Goal: Navigation & Orientation: Find specific page/section

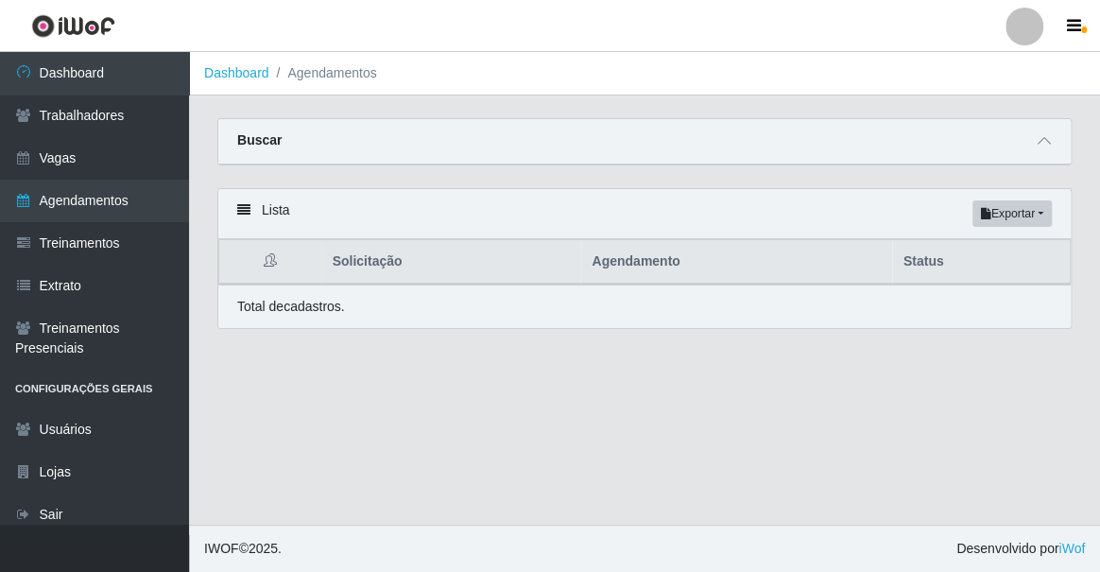
click at [771, 123] on div "Buscar" at bounding box center [644, 141] width 852 height 45
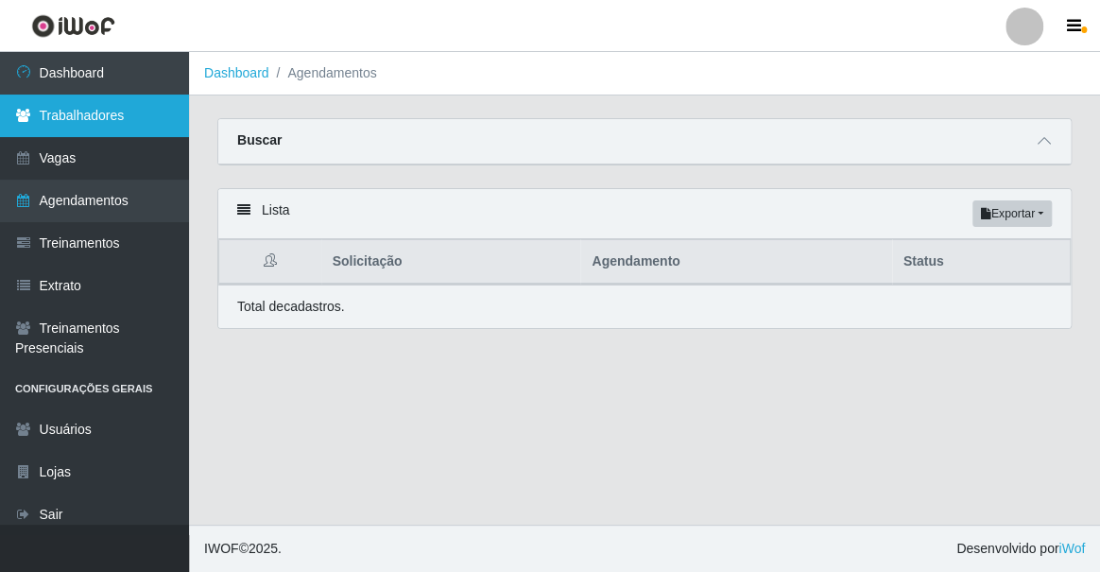
click at [70, 107] on link "Trabalhadores" at bounding box center [94, 115] width 189 height 43
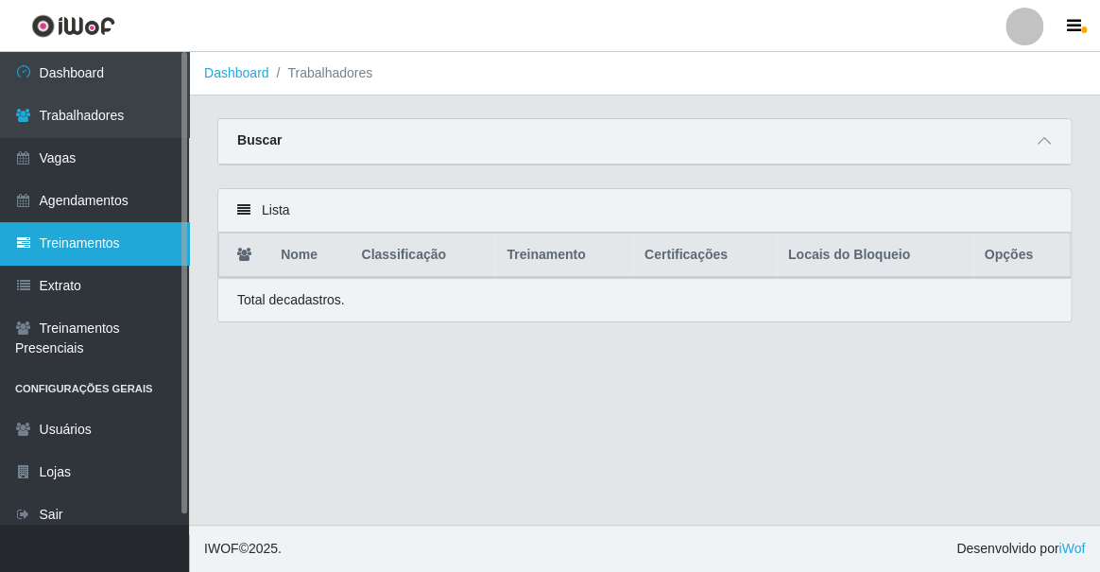
click at [62, 242] on link "Treinamentos" at bounding box center [94, 243] width 189 height 43
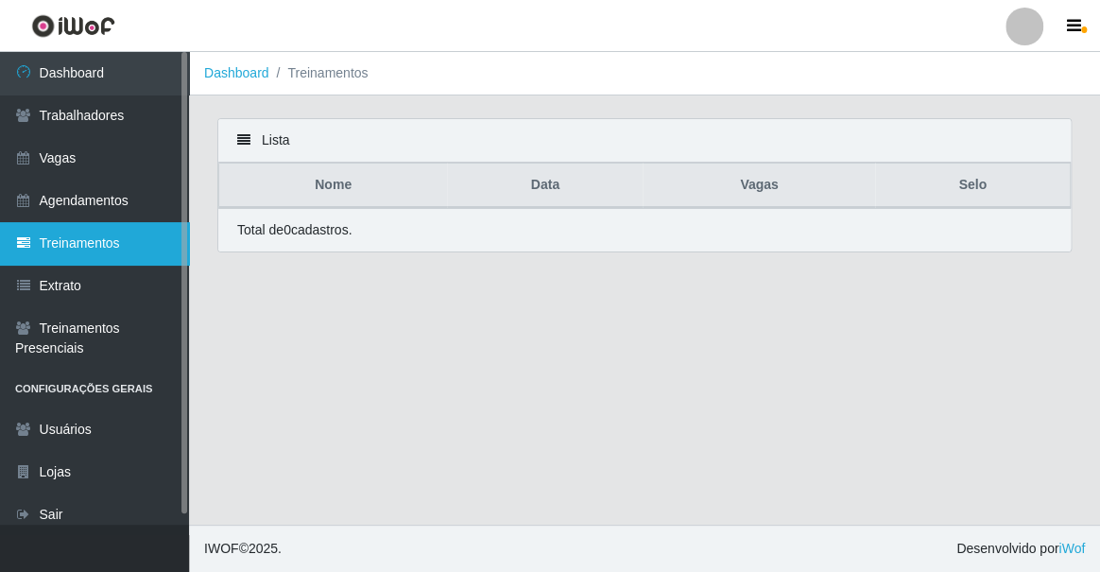
click at [68, 244] on link "Treinamentos" at bounding box center [94, 243] width 189 height 43
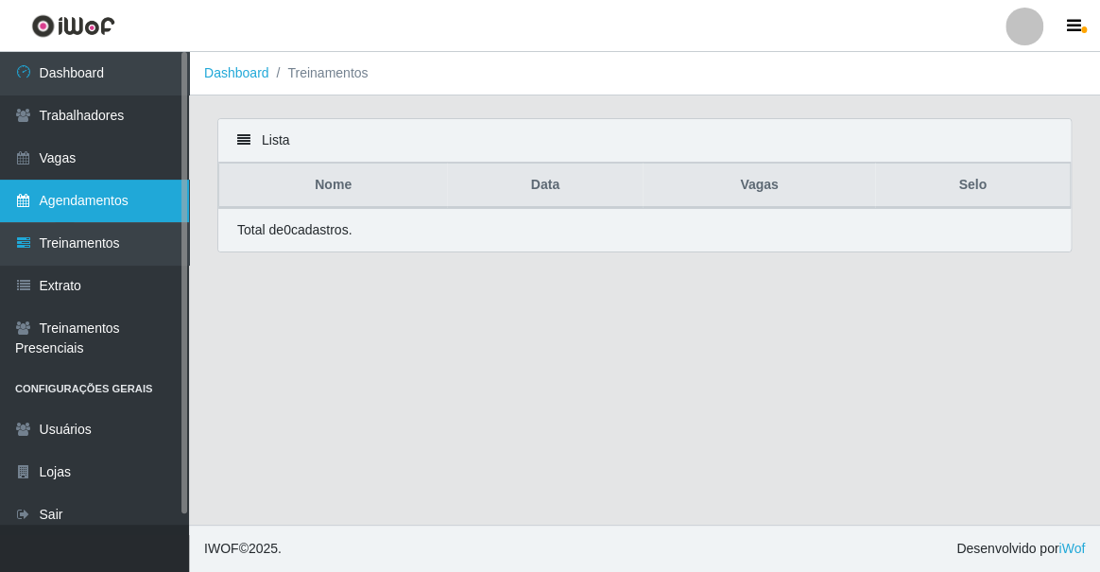
click at [77, 200] on link "Agendamentos" at bounding box center [94, 200] width 189 height 43
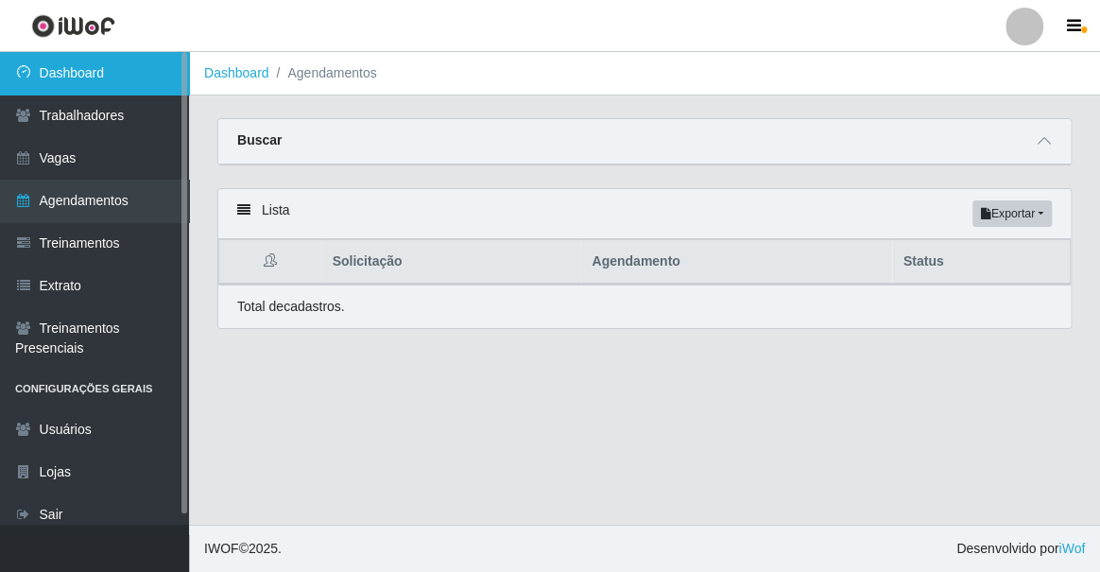
click at [82, 78] on link "Dashboard" at bounding box center [94, 73] width 189 height 43
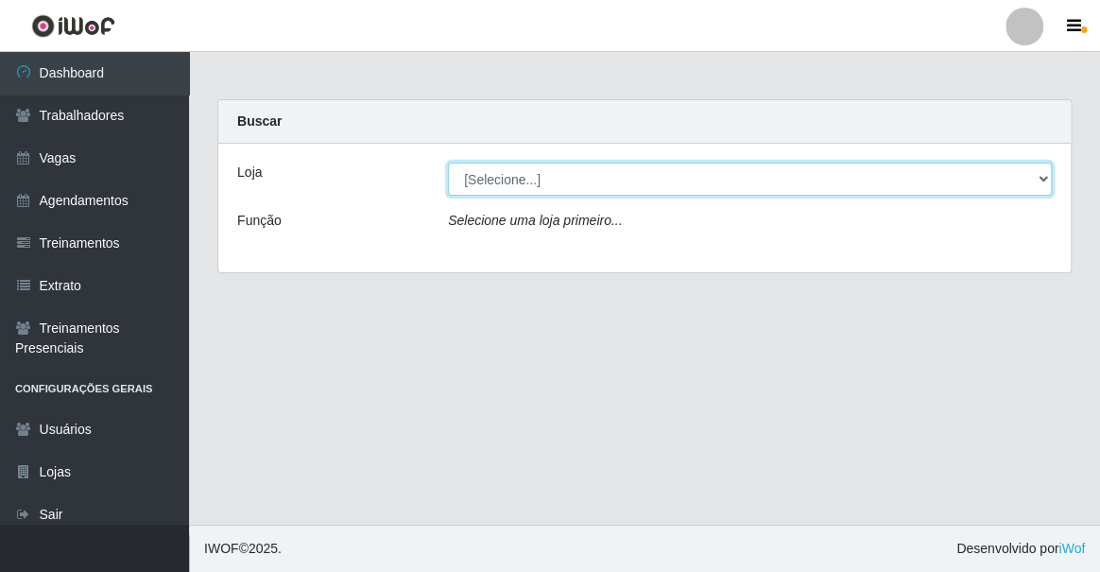
click at [1039, 176] on select "[Selecione...] Famiglia [PERSON_NAME] - Ristorante [PERSON_NAME]" at bounding box center [750, 178] width 604 height 33
select select "267"
click at [448, 162] on select "[Selecione...] Famiglia [PERSON_NAME] - Ristorante [PERSON_NAME]" at bounding box center [750, 178] width 604 height 33
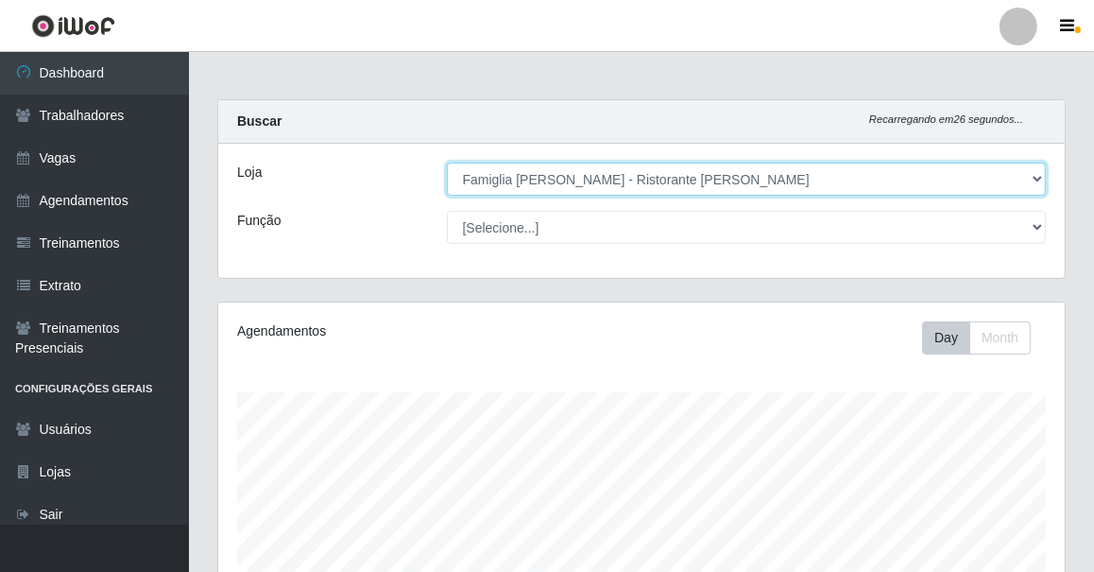
click at [720, 177] on select "[Selecione...] Famiglia [PERSON_NAME] - Ristorante [PERSON_NAME]" at bounding box center [747, 178] width 600 height 33
click at [447, 162] on select "[Selecione...] Famiglia [PERSON_NAME] - Ristorante [PERSON_NAME]" at bounding box center [747, 178] width 600 height 33
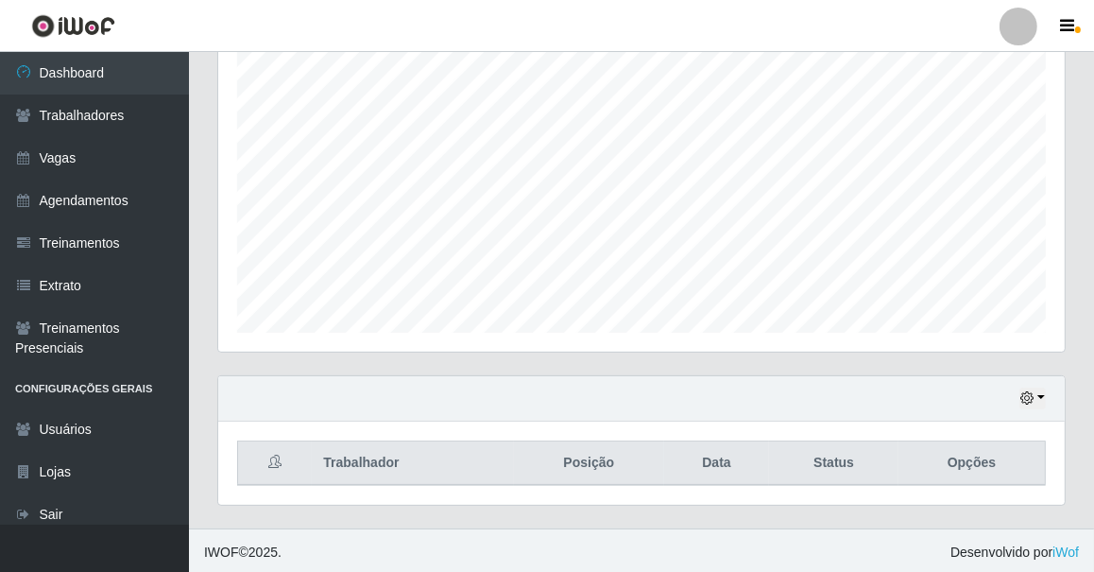
scroll to position [346, 0]
click at [1022, 397] on icon "button" at bounding box center [1026, 394] width 13 height 13
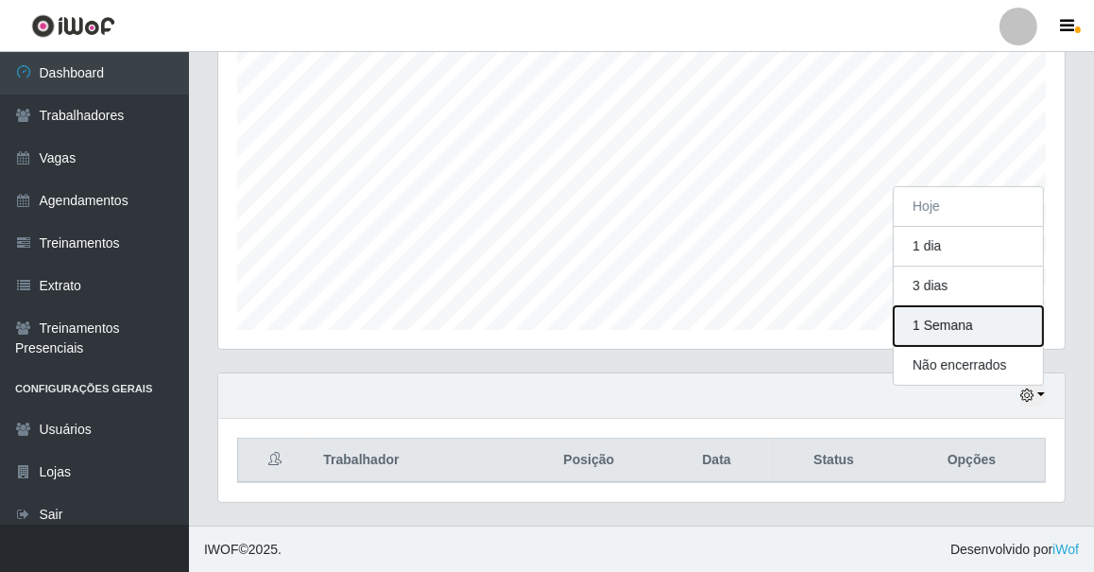
click at [944, 333] on button "1 Semana" at bounding box center [968, 326] width 149 height 40
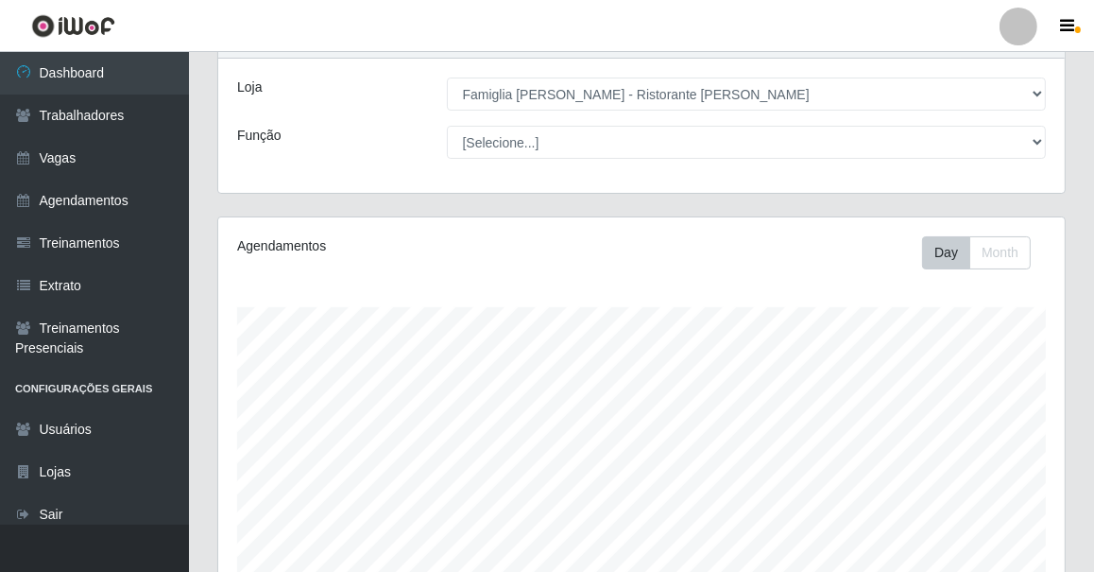
scroll to position [0, 0]
